Goal: Task Accomplishment & Management: Complete application form

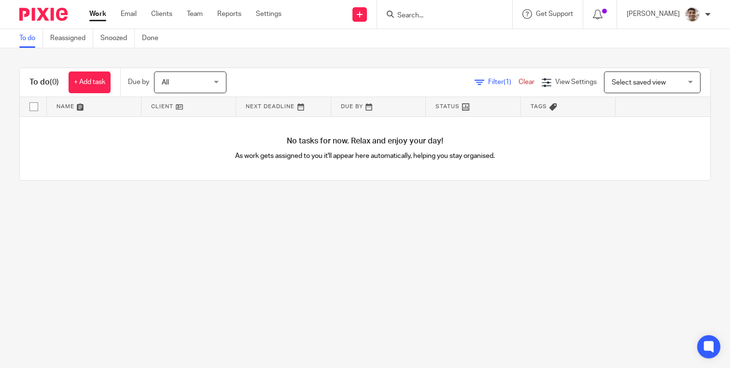
click at [437, 17] on input "Search" at bounding box center [439, 16] width 87 height 9
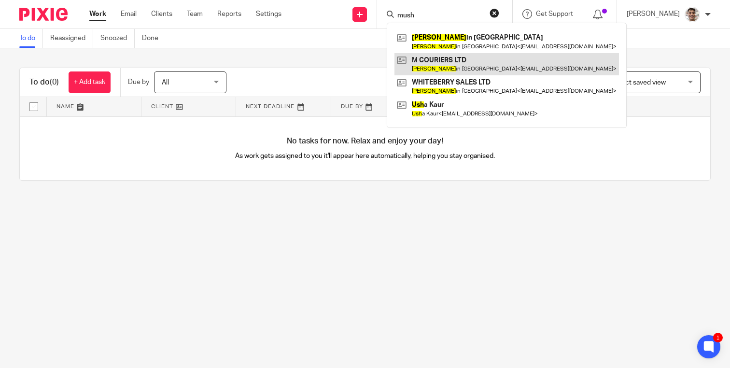
type input "mush"
click at [454, 59] on link at bounding box center [506, 64] width 224 height 22
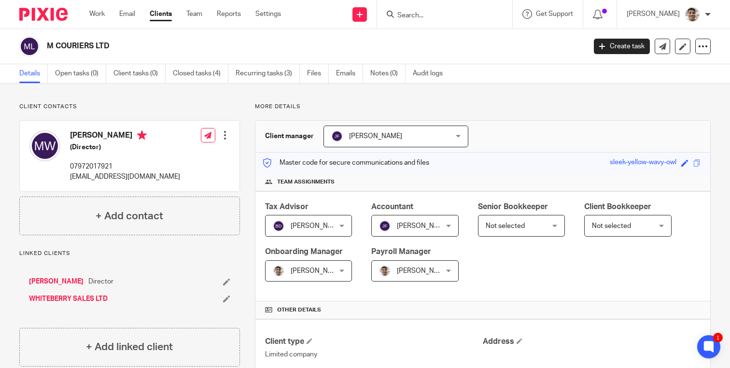
click at [431, 12] on input "Search" at bounding box center [439, 16] width 87 height 9
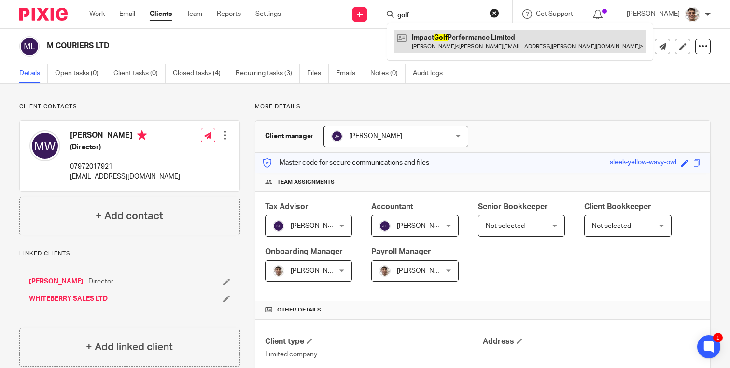
type input "golf"
click at [476, 33] on link at bounding box center [519, 41] width 251 height 22
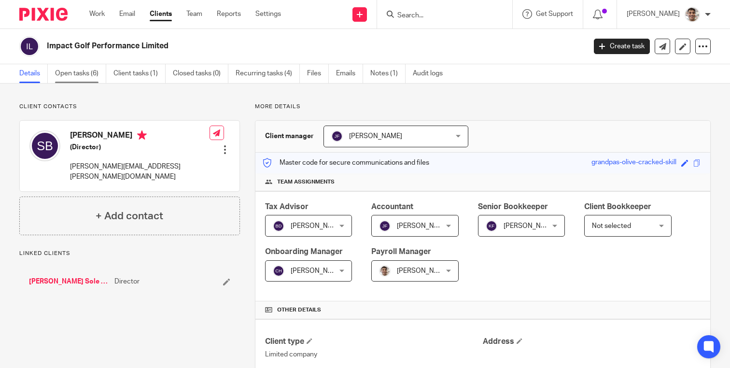
click at [69, 73] on link "Open tasks (6)" at bounding box center [80, 73] width 51 height 19
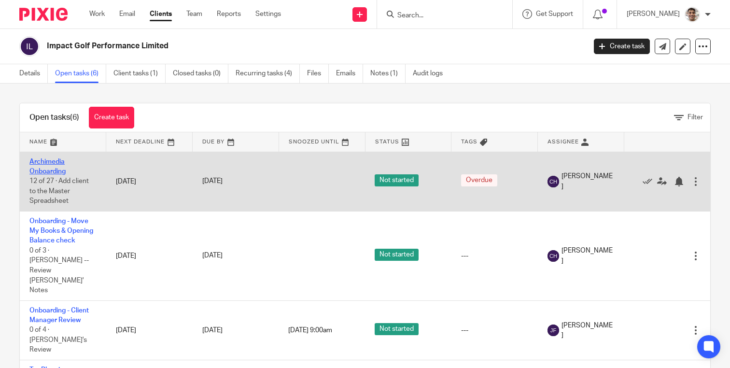
click at [45, 164] on link "Archimedia Onboarding" at bounding box center [47, 166] width 36 height 16
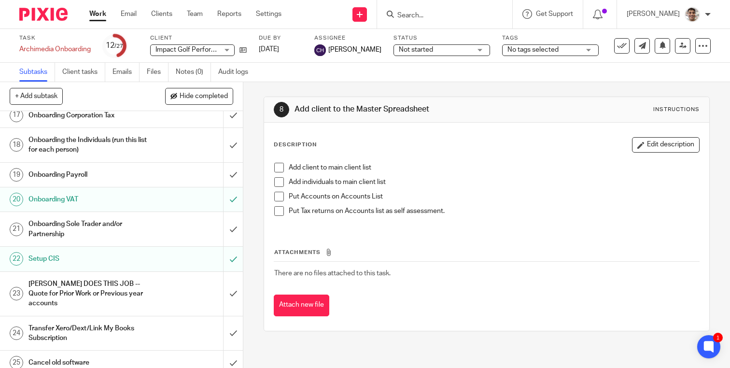
scroll to position [484, 0]
click at [107, 116] on h1 "Onboarding Corporation Tax" at bounding box center [90, 114] width 124 height 14
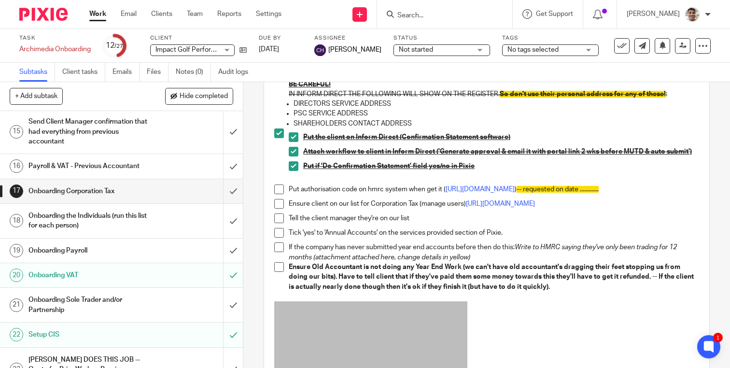
scroll to position [213, 0]
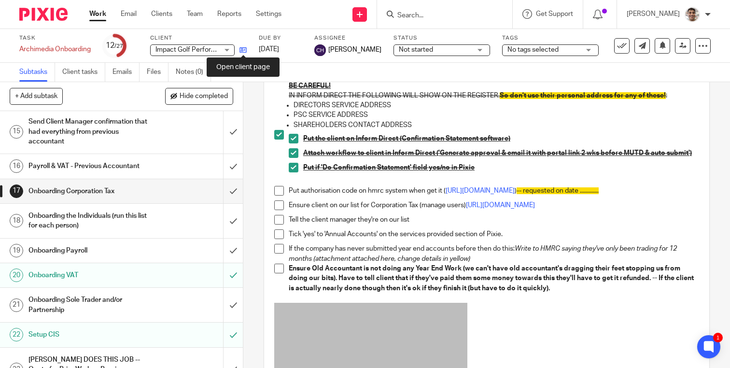
click at [245, 48] on icon at bounding box center [242, 49] width 7 height 7
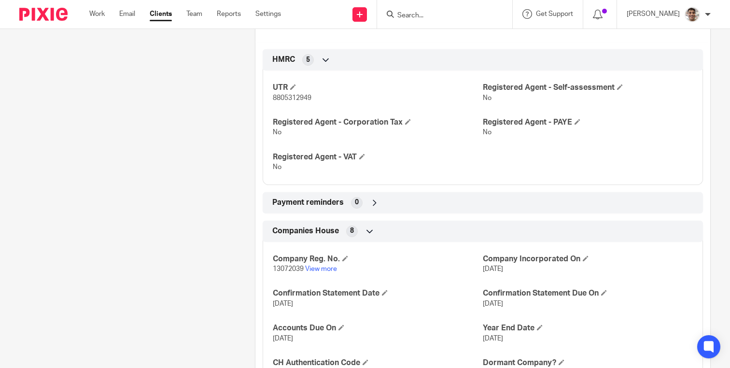
scroll to position [488, 0]
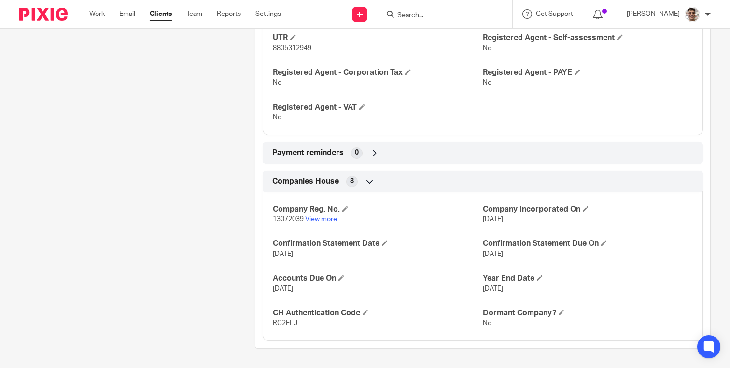
click at [279, 221] on span "13072039" at bounding box center [288, 219] width 31 height 7
copy span "13072039"
click at [285, 323] on span "RC2ELJ" at bounding box center [285, 323] width 25 height 7
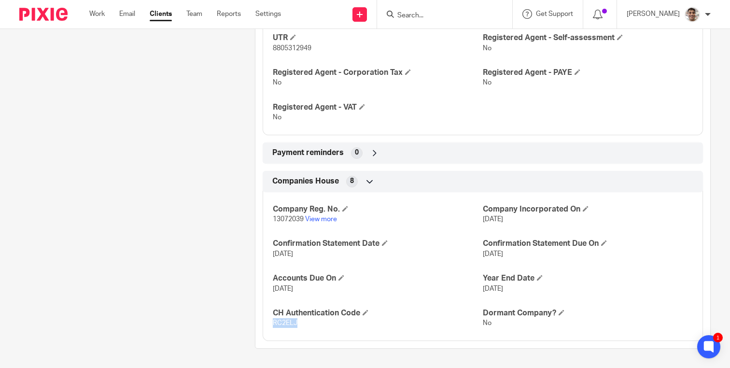
copy span "RC2ELJ"
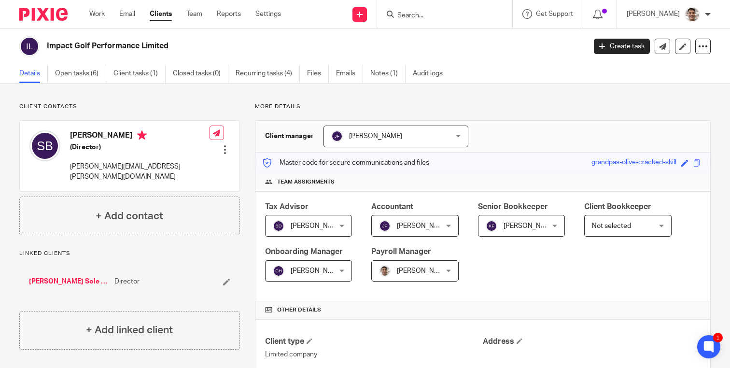
click at [79, 166] on p "[PERSON_NAME][EMAIL_ADDRESS][PERSON_NAME][DOMAIN_NAME]" at bounding box center [140, 172] width 140 height 20
copy div "[PERSON_NAME][EMAIL_ADDRESS][PERSON_NAME][DOMAIN_NAME]"
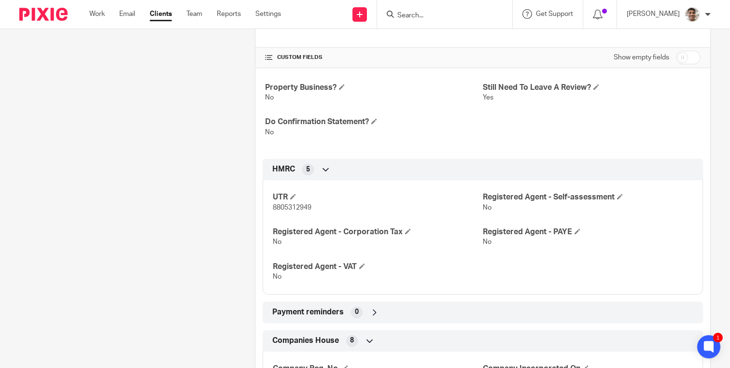
scroll to position [311, 0]
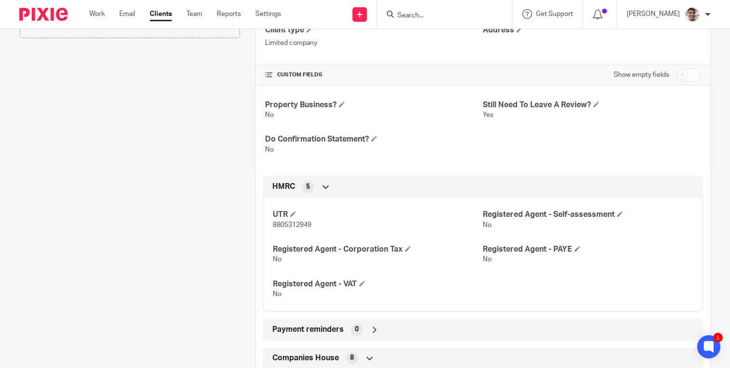
click at [682, 71] on input "checkbox" at bounding box center [688, 75] width 25 height 14
checkbox input "true"
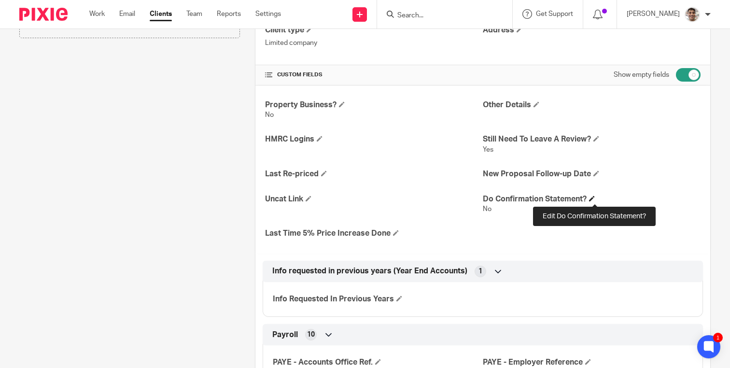
click at [593, 200] on span at bounding box center [592, 199] width 6 height 6
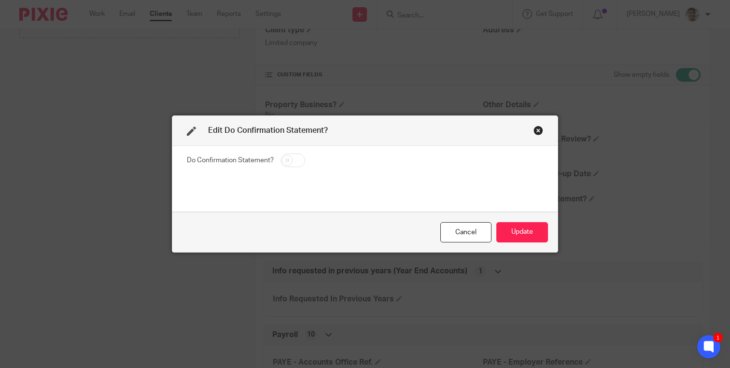
click at [294, 161] on input "checkbox" at bounding box center [292, 161] width 25 height 14
checkbox input "true"
click at [527, 235] on button "Update" at bounding box center [522, 232] width 52 height 21
